Goal: Task Accomplishment & Management: Use online tool/utility

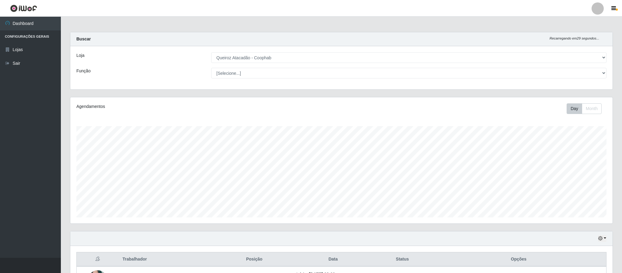
select select "463"
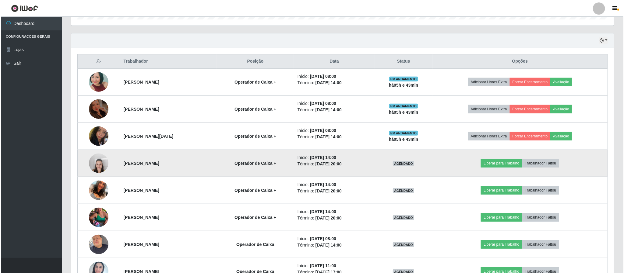
scroll to position [214, 0]
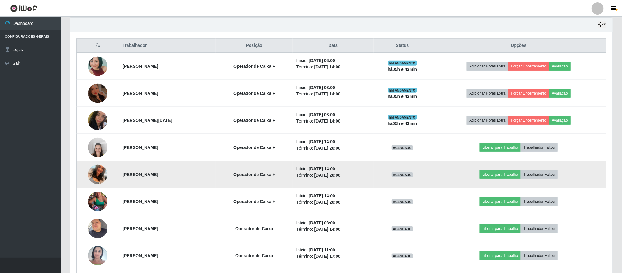
click at [91, 175] on img at bounding box center [97, 174] width 19 height 35
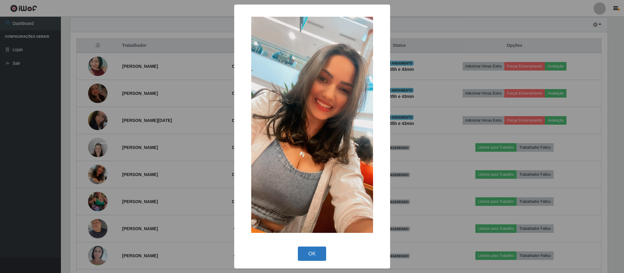
click at [309, 255] on button "OK" at bounding box center [312, 254] width 28 height 14
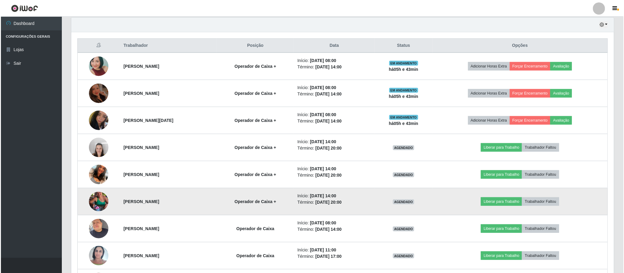
scroll to position [127, 542]
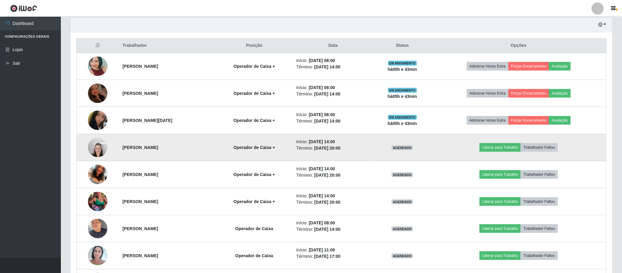
click at [128, 148] on strong "[PERSON_NAME]" at bounding box center [141, 147] width 36 height 5
click at [100, 151] on img at bounding box center [97, 148] width 19 height 26
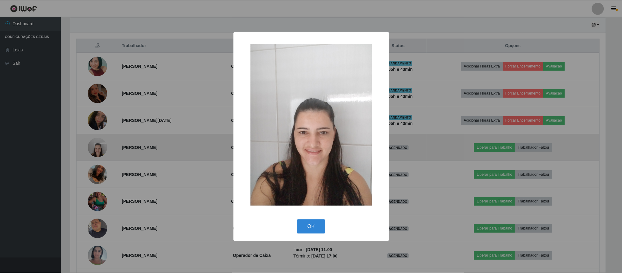
scroll to position [127, 537]
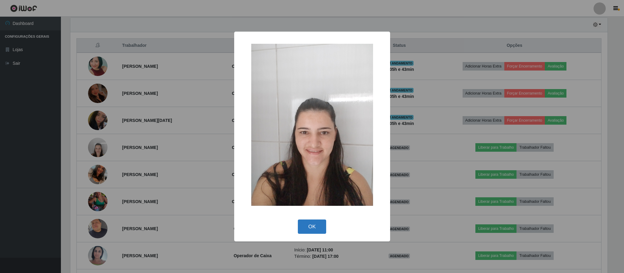
click at [313, 230] on button "OK" at bounding box center [312, 227] width 28 height 14
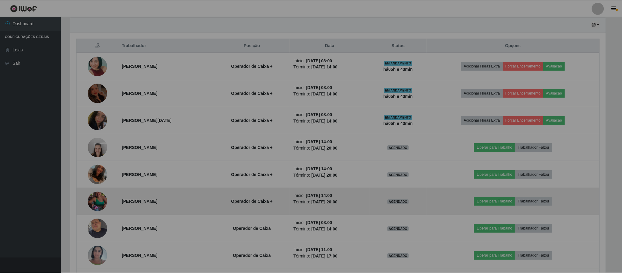
scroll to position [127, 542]
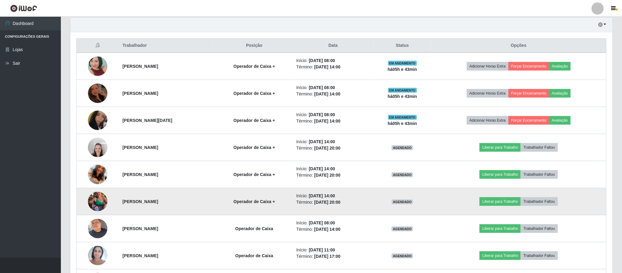
click at [158, 203] on strong "[PERSON_NAME]" at bounding box center [141, 201] width 36 height 5
click at [110, 203] on td at bounding box center [98, 201] width 42 height 27
click at [92, 203] on img at bounding box center [97, 202] width 19 height 35
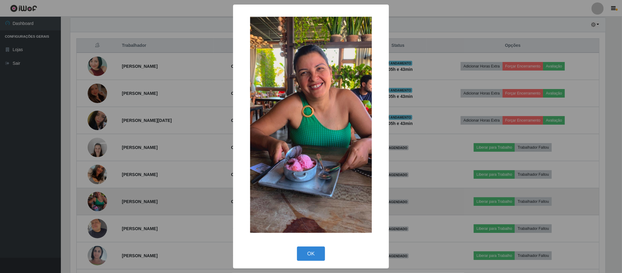
scroll to position [127, 537]
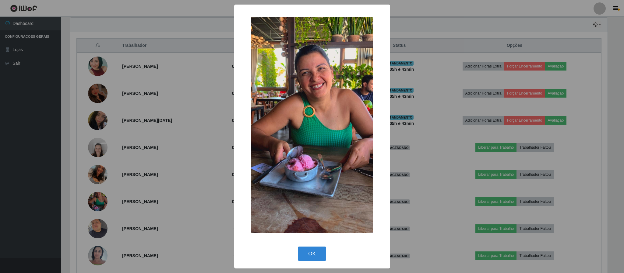
click at [304, 246] on div "OK Cancel" at bounding box center [312, 253] width 144 height 17
click at [311, 251] on button "OK" at bounding box center [312, 254] width 28 height 14
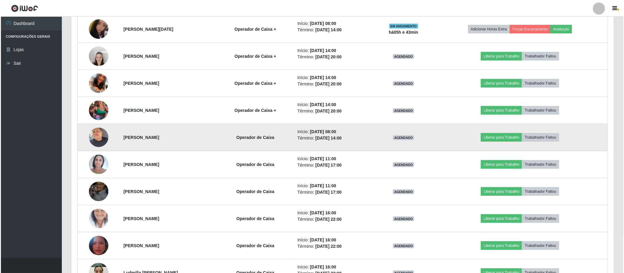
scroll to position [351, 0]
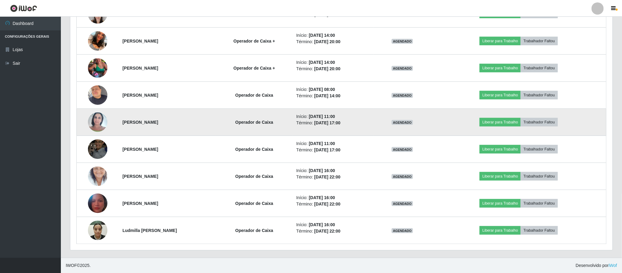
click at [90, 126] on img at bounding box center [97, 122] width 19 height 26
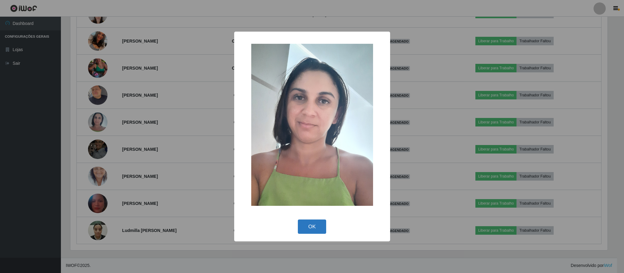
click at [311, 230] on button "OK" at bounding box center [312, 227] width 28 height 14
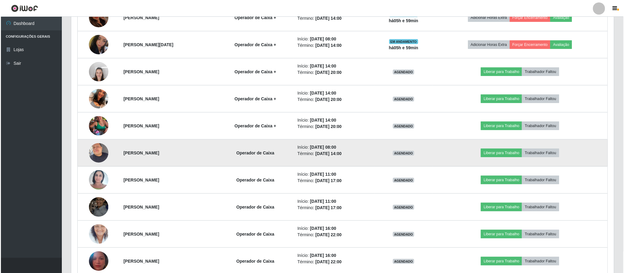
scroll to position [274, 0]
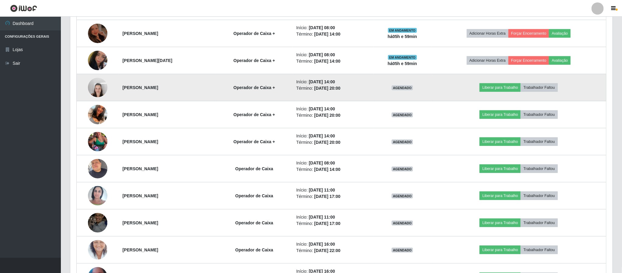
click at [100, 91] on img at bounding box center [97, 88] width 19 height 26
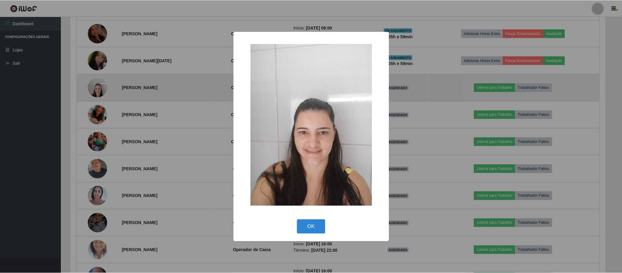
scroll to position [127, 537]
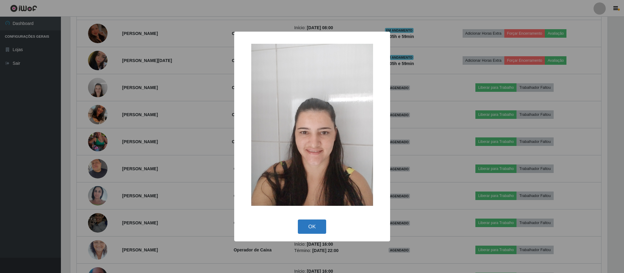
click at [309, 227] on button "OK" at bounding box center [312, 227] width 28 height 14
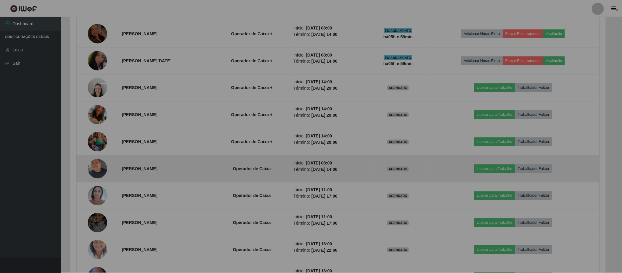
scroll to position [127, 542]
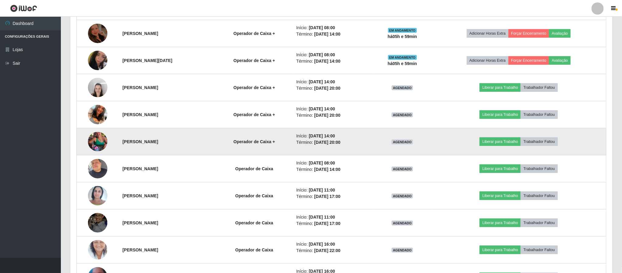
click at [98, 149] on img at bounding box center [97, 142] width 19 height 35
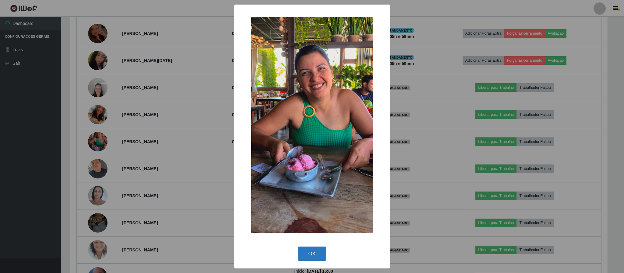
click at [306, 249] on button "OK" at bounding box center [312, 254] width 28 height 14
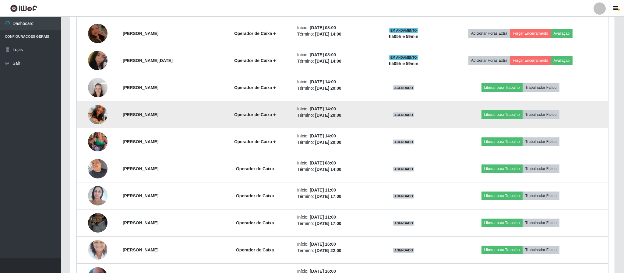
scroll to position [127, 542]
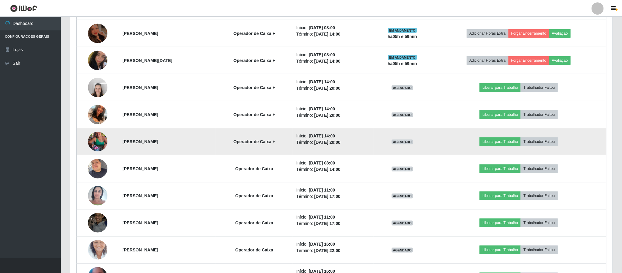
click at [98, 140] on img at bounding box center [97, 142] width 19 height 35
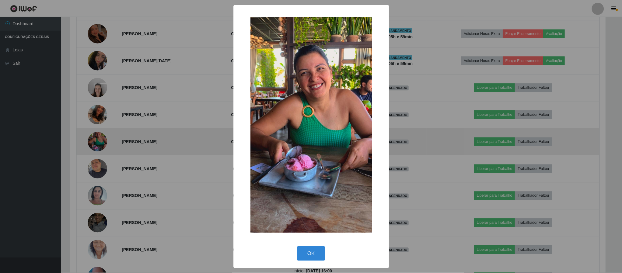
scroll to position [127, 537]
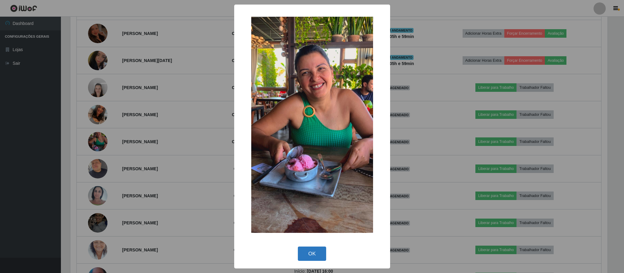
click at [308, 251] on button "OK" at bounding box center [312, 254] width 28 height 14
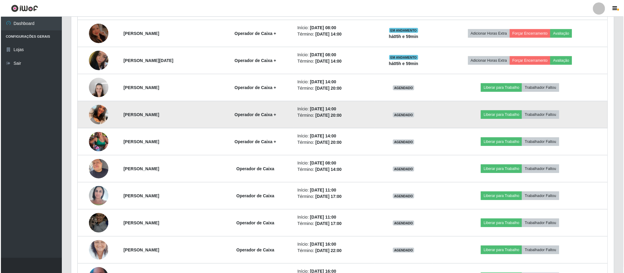
scroll to position [320, 0]
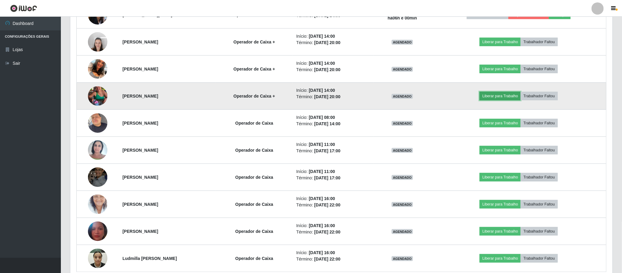
click at [503, 98] on button "Liberar para Trabalho" at bounding box center [500, 96] width 41 height 9
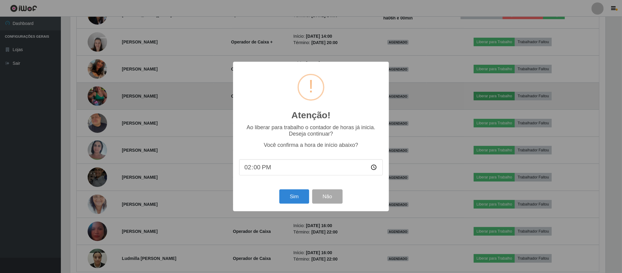
scroll to position [127, 537]
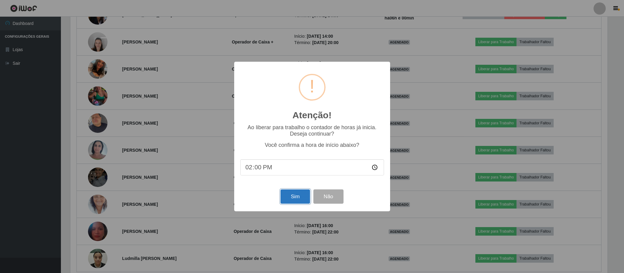
click at [292, 199] on button "Sim" at bounding box center [295, 197] width 30 height 14
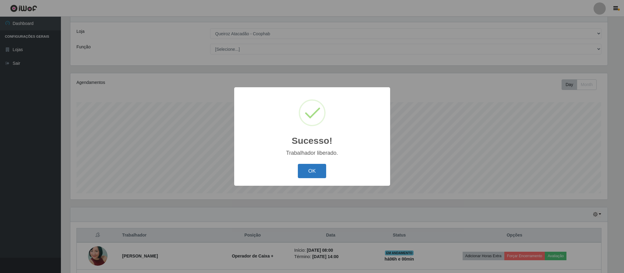
click at [319, 167] on button "OK" at bounding box center [312, 171] width 28 height 14
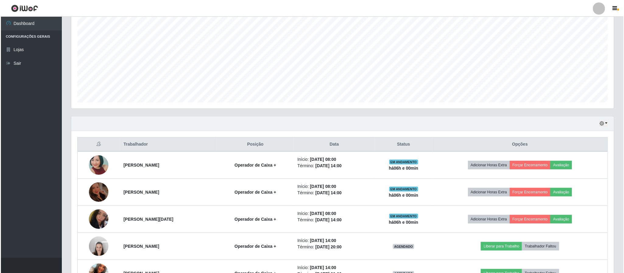
scroll to position [115, 0]
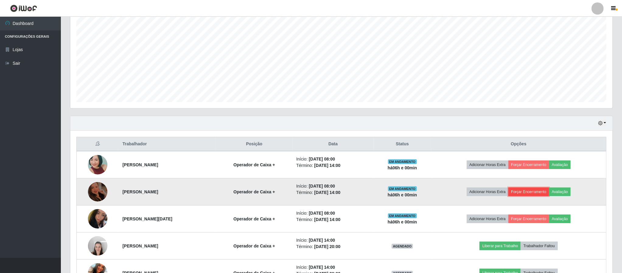
click at [534, 194] on button "Forçar Encerramento" at bounding box center [529, 192] width 41 height 9
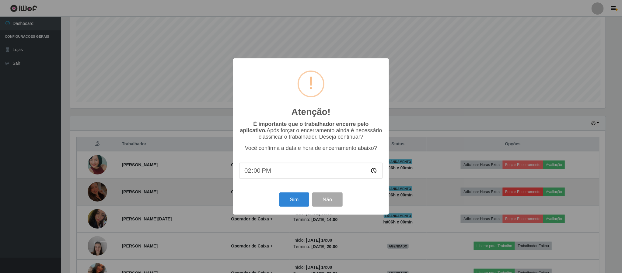
scroll to position [127, 537]
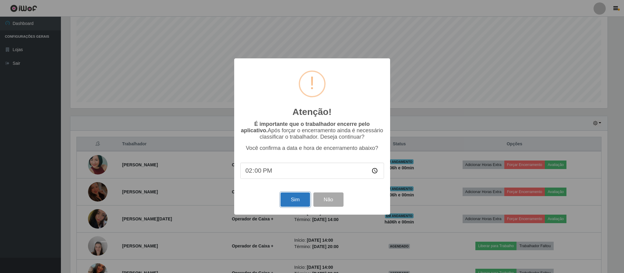
click at [294, 204] on button "Sim" at bounding box center [295, 200] width 30 height 14
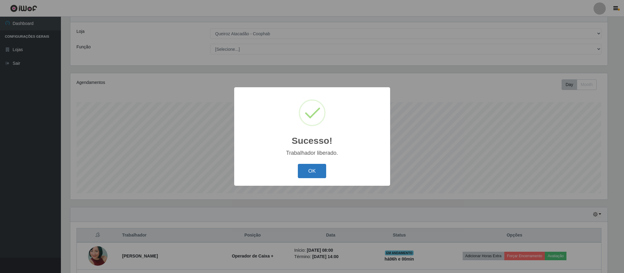
click at [307, 170] on button "OK" at bounding box center [312, 171] width 28 height 14
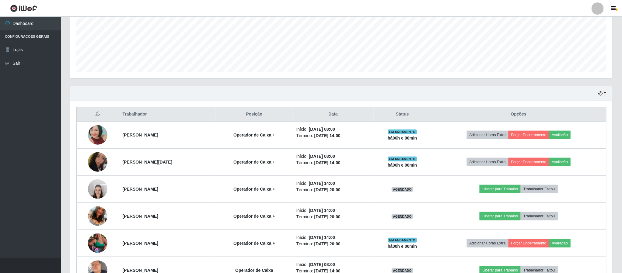
scroll to position [161, 0]
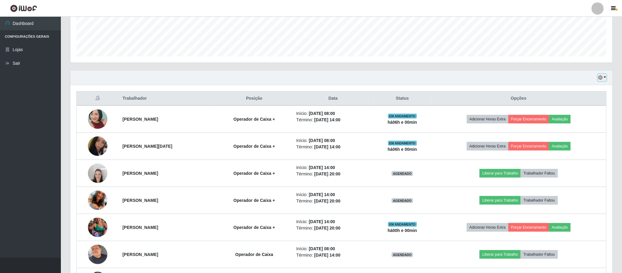
click at [606, 78] on button "button" at bounding box center [602, 77] width 9 height 7
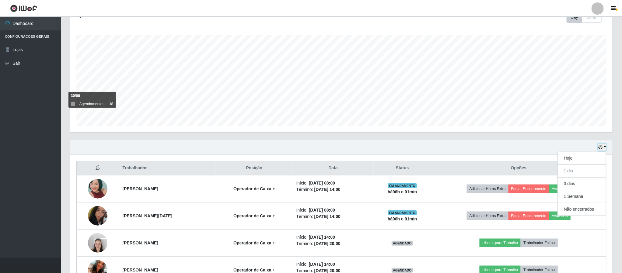
scroll to position [137, 0]
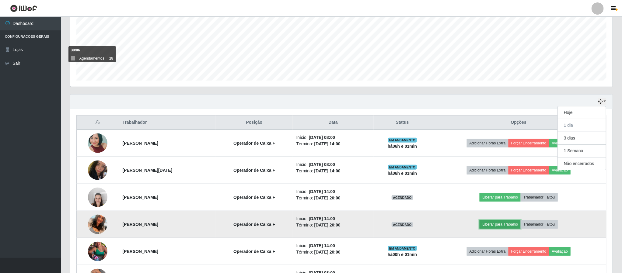
click at [510, 226] on button "Liberar para Trabalho" at bounding box center [500, 224] width 41 height 9
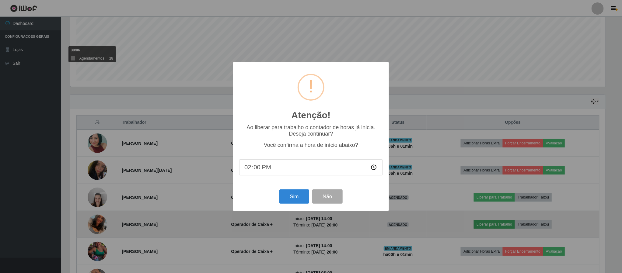
scroll to position [127, 537]
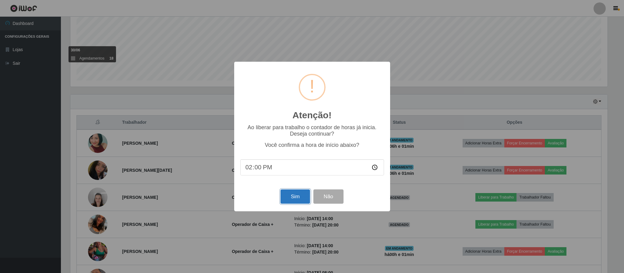
click at [293, 199] on button "Sim" at bounding box center [295, 197] width 30 height 14
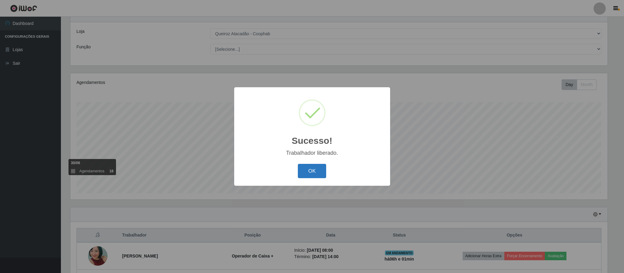
click at [307, 173] on button "OK" at bounding box center [312, 171] width 28 height 14
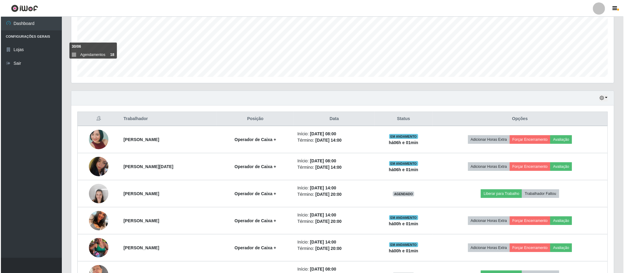
scroll to position [161, 0]
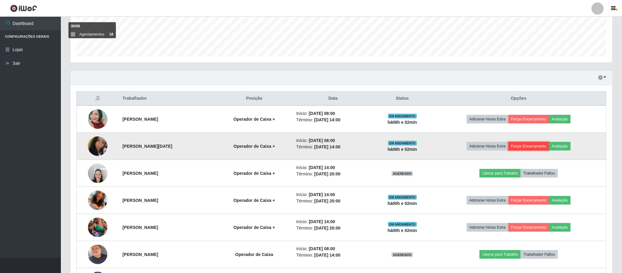
click at [540, 149] on button "Forçar Encerramento" at bounding box center [529, 146] width 41 height 9
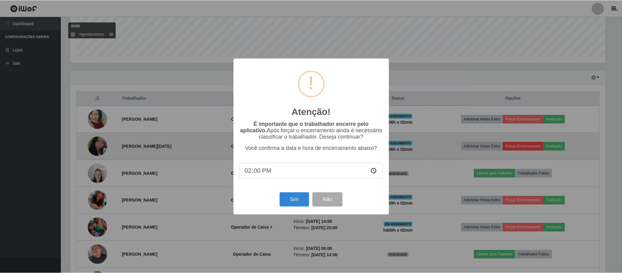
scroll to position [127, 537]
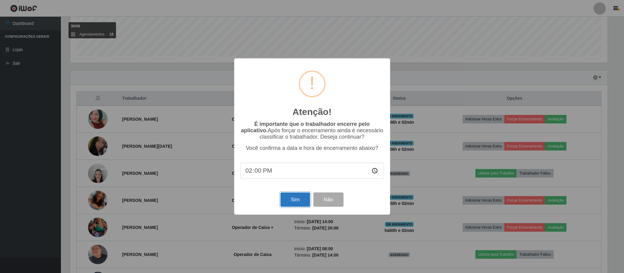
click at [297, 202] on button "Sim" at bounding box center [295, 200] width 30 height 14
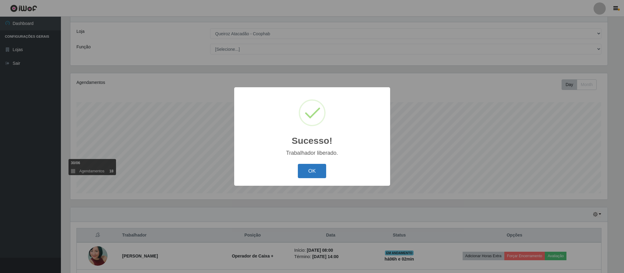
click at [309, 169] on button "OK" at bounding box center [312, 171] width 28 height 14
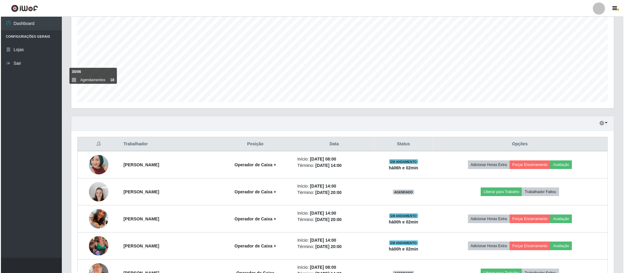
scroll to position [161, 0]
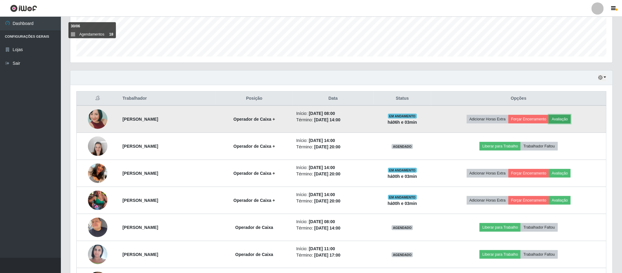
click at [571, 122] on button "Avaliação" at bounding box center [560, 119] width 22 height 9
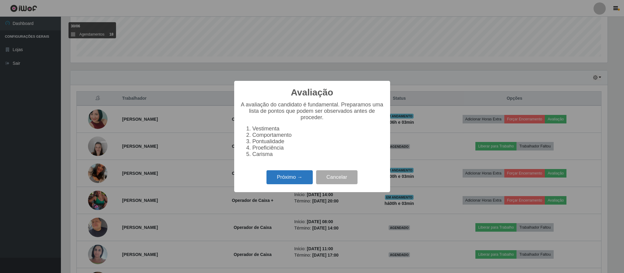
click at [301, 183] on button "Próximo →" at bounding box center [289, 178] width 46 height 14
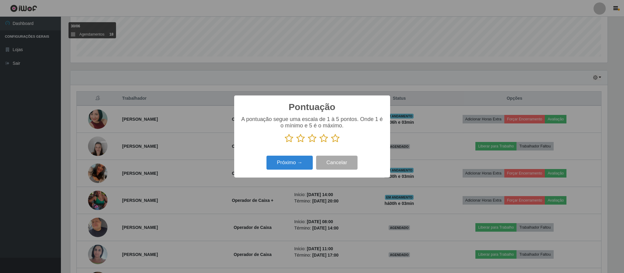
click at [335, 142] on icon at bounding box center [335, 138] width 9 height 9
click at [331, 143] on input "radio" at bounding box center [331, 143] width 0 height 0
click at [307, 167] on button "Próximo →" at bounding box center [289, 163] width 46 height 14
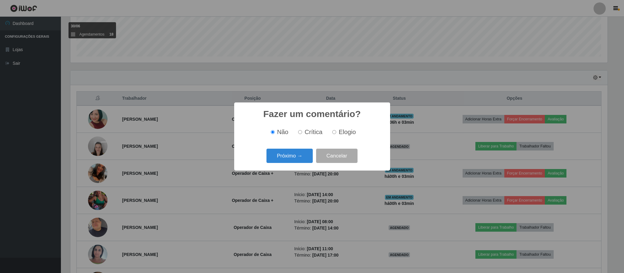
click at [341, 132] on span "Elogio" at bounding box center [347, 132] width 17 height 7
click at [336, 132] on input "Elogio" at bounding box center [334, 132] width 4 height 4
radio input "true"
click at [295, 159] on button "Próximo →" at bounding box center [289, 156] width 46 height 14
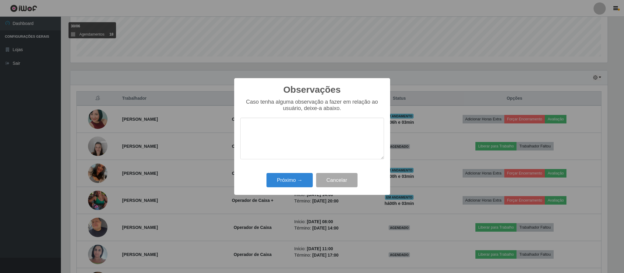
click at [278, 139] on textarea at bounding box center [312, 139] width 144 height 42
type textarea "Otimo atendimento"
click at [299, 185] on button "Próximo →" at bounding box center [289, 180] width 46 height 14
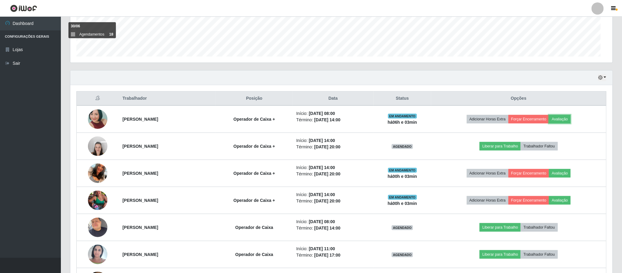
scroll to position [127, 542]
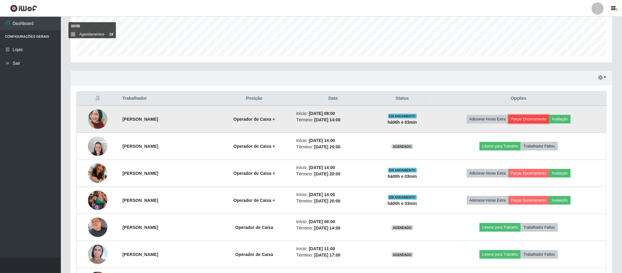
click at [540, 120] on button "Forçar Encerramento" at bounding box center [529, 119] width 41 height 9
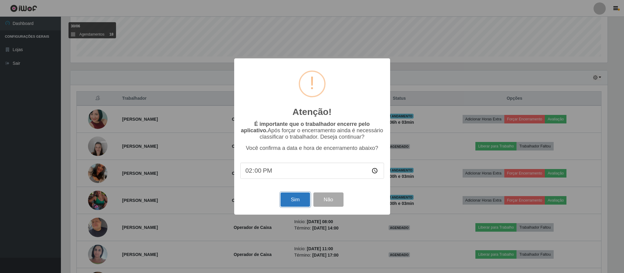
click at [294, 200] on button "Sim" at bounding box center [295, 200] width 30 height 14
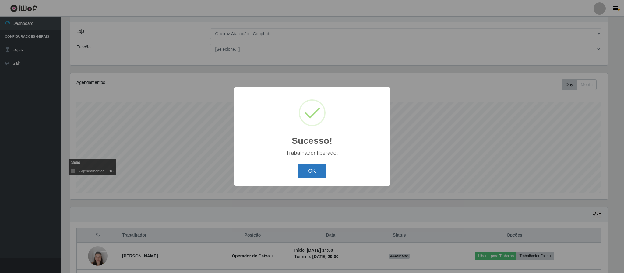
click at [323, 169] on button "OK" at bounding box center [312, 171] width 28 height 14
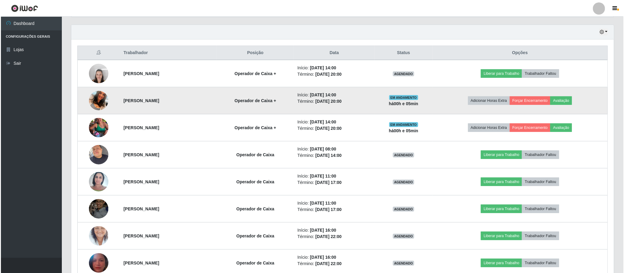
scroll to position [161, 0]
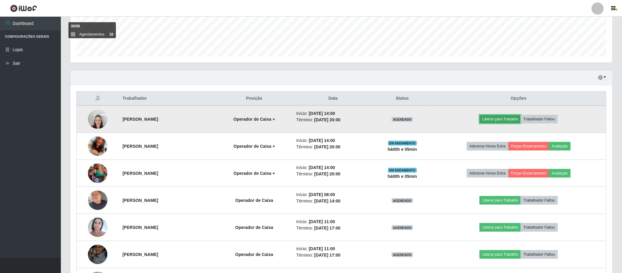
click at [501, 121] on button "Liberar para Trabalho" at bounding box center [500, 119] width 41 height 9
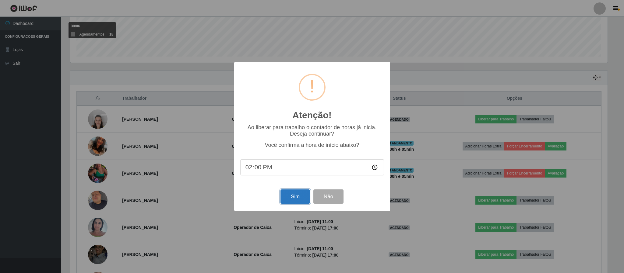
click at [296, 195] on button "Sim" at bounding box center [295, 197] width 30 height 14
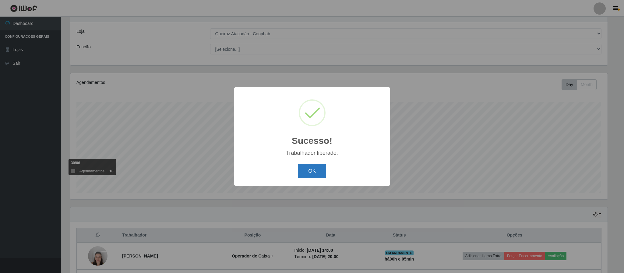
click at [315, 170] on button "OK" at bounding box center [312, 171] width 28 height 14
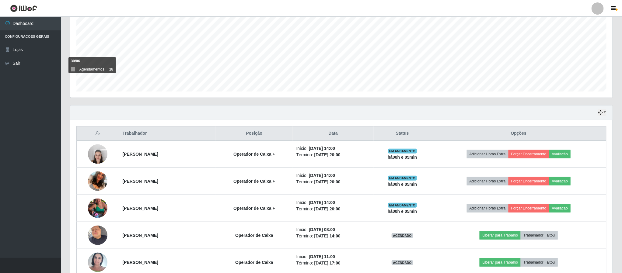
scroll to position [161, 0]
